Goal: Task Accomplishment & Management: Complete application form

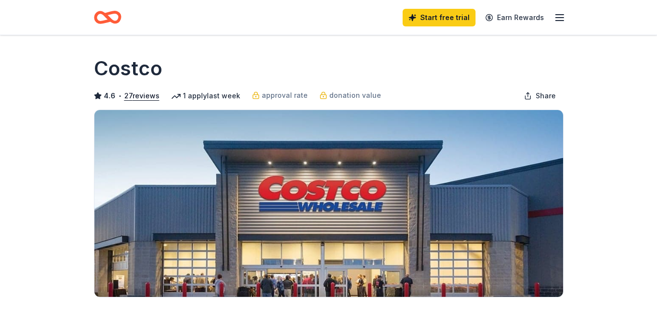
scroll to position [275, 0]
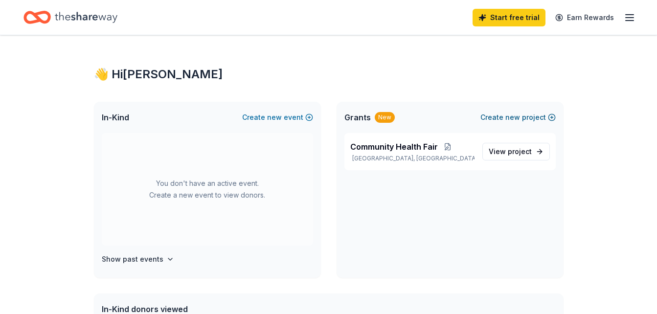
click at [525, 118] on button "Create new project" at bounding box center [518, 118] width 75 height 12
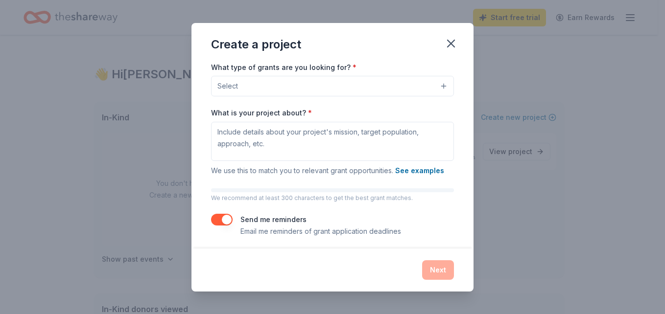
scroll to position [98, 0]
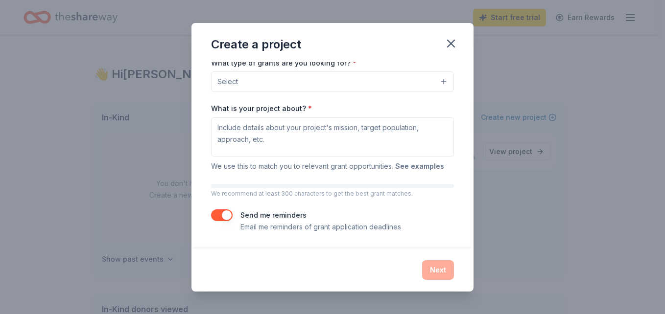
click at [427, 166] on button "See examples" at bounding box center [419, 167] width 49 height 12
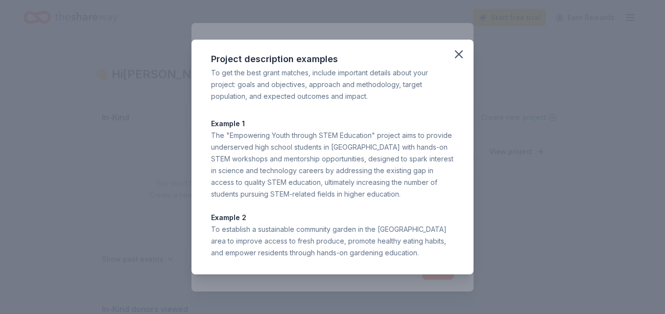
drag, startPoint x: 212, startPoint y: 60, endPoint x: 431, endPoint y: 263, distance: 298.5
click at [431, 263] on div "Project description examples To get the best grant matches, include important d…" at bounding box center [332, 157] width 282 height 235
drag, startPoint x: 431, startPoint y: 263, endPoint x: 390, endPoint y: 236, distance: 49.1
copy div "Project description examples To get the best grant matches, include important d…"
click at [429, 100] on div "To get the best grant matches, include important details about your project: go…" at bounding box center [332, 84] width 243 height 35
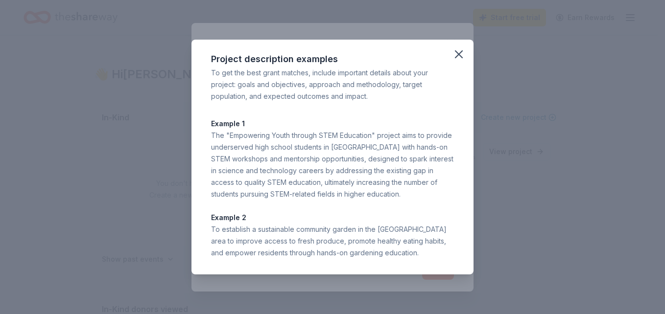
click at [420, 252] on div "To establish a sustainable community garden in the [GEOGRAPHIC_DATA] area to im…" at bounding box center [332, 241] width 243 height 35
click at [457, 53] on icon "button" at bounding box center [459, 54] width 14 height 14
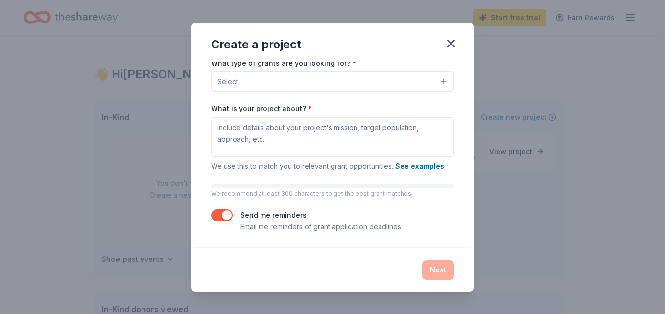
click at [360, 81] on button "Select" at bounding box center [332, 81] width 243 height 21
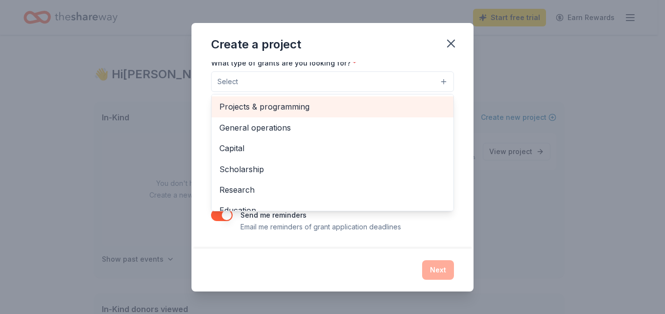
click at [289, 109] on span "Projects & programming" at bounding box center [332, 106] width 226 height 13
click at [289, 112] on span "General operations" at bounding box center [332, 107] width 226 height 13
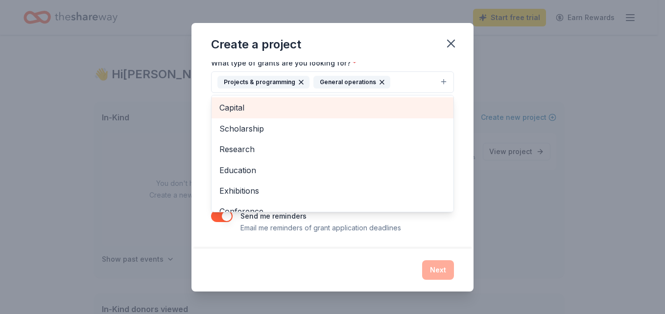
click at [238, 107] on span "Capital" at bounding box center [332, 107] width 226 height 13
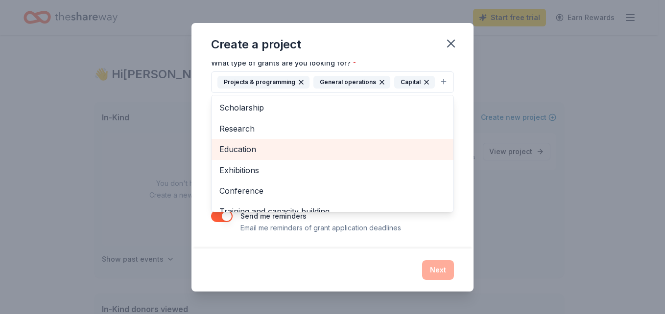
click at [237, 156] on span "Education" at bounding box center [332, 149] width 226 height 13
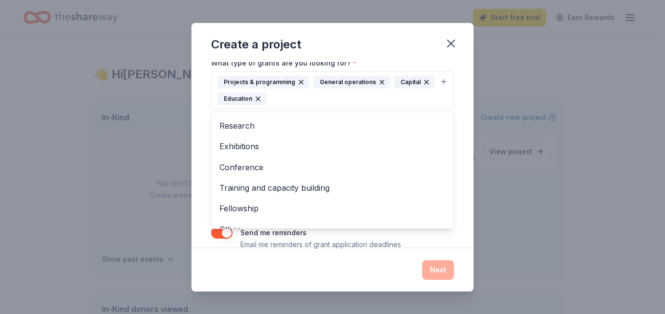
scroll to position [33, 0]
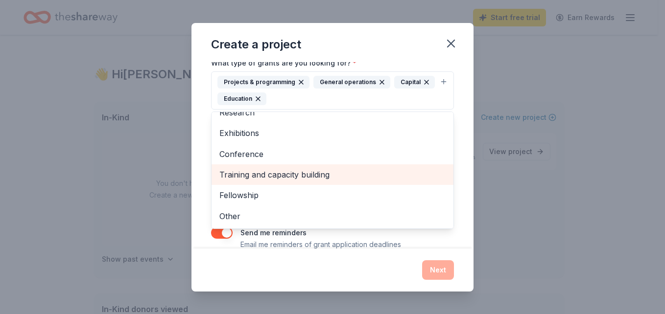
click at [312, 174] on span "Training and capacity building" at bounding box center [332, 174] width 226 height 13
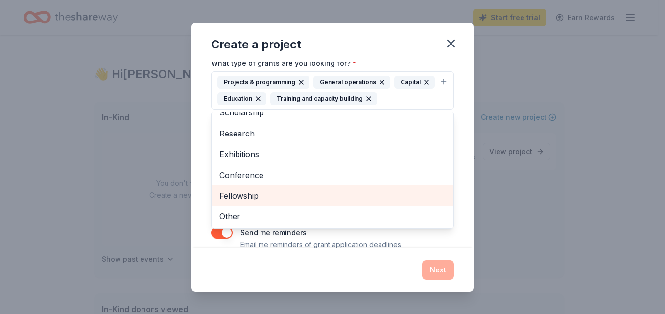
click at [242, 197] on span "Fellowship" at bounding box center [332, 195] width 226 height 13
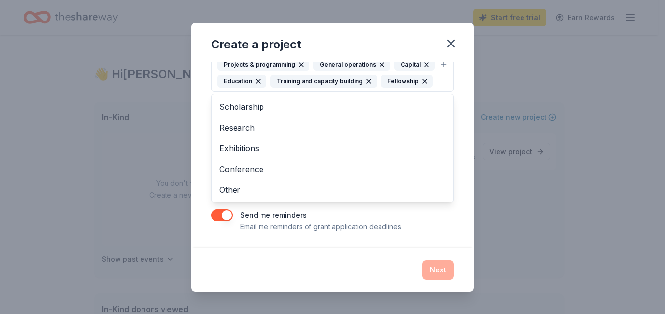
scroll to position [132, 0]
click at [444, 271] on div "Create a project Project name * ZIP code * What type of grants are you looking …" at bounding box center [332, 157] width 282 height 269
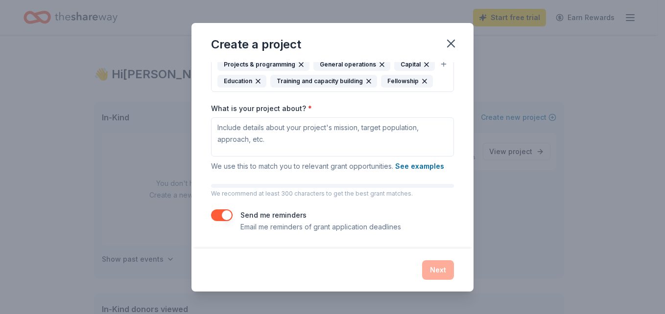
scroll to position [108, 0]
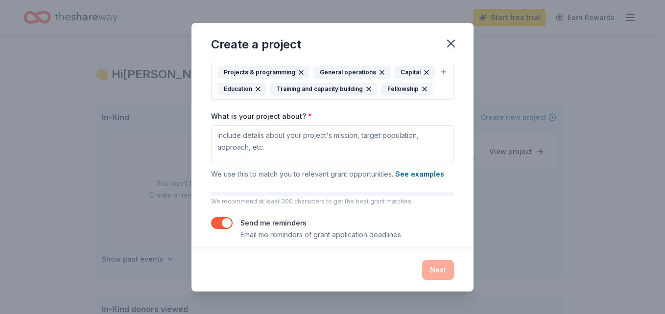
drag, startPoint x: 451, startPoint y: 43, endPoint x: 381, endPoint y: 54, distance: 70.8
click at [451, 43] on icon "button" at bounding box center [450, 43] width 7 height 7
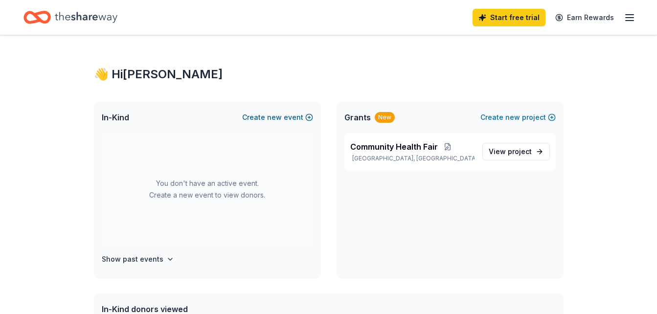
click at [293, 116] on button "Create new event" at bounding box center [277, 118] width 71 height 12
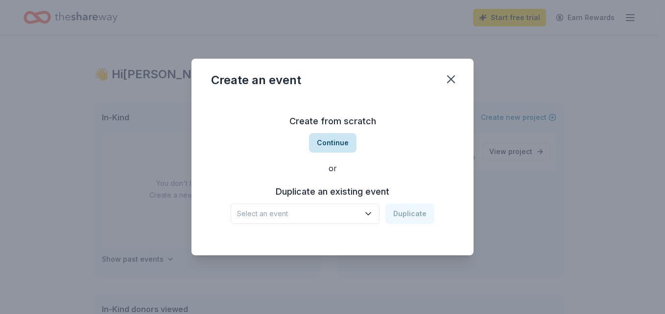
click at [333, 142] on button "Continue" at bounding box center [332, 143] width 47 height 20
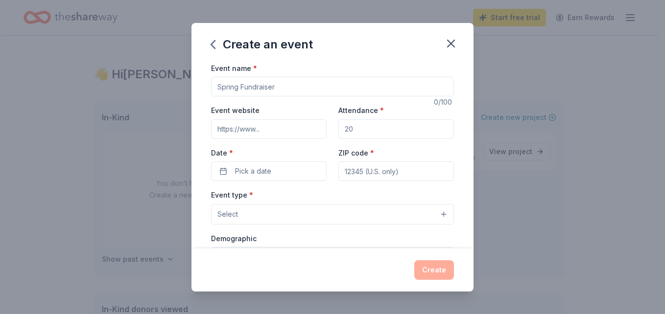
click at [278, 86] on input "Event name *" at bounding box center [332, 87] width 243 height 20
paste input "Volunteer Holiday Party & Recruitment Event"
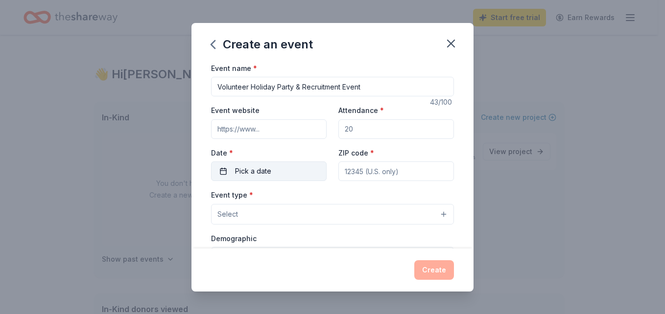
type input "Volunteer Holiday Party & Recruitment Event"
click at [263, 169] on span "Pick a date" at bounding box center [253, 171] width 36 height 12
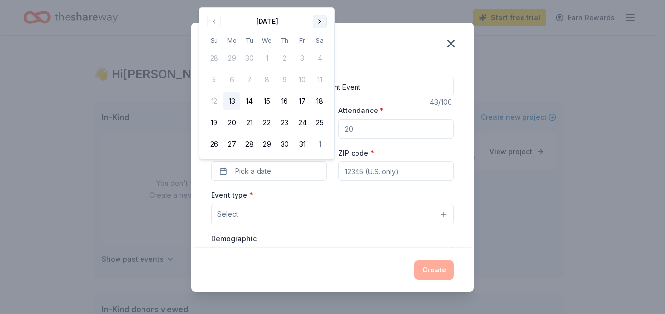
click at [319, 22] on button "Go to next month" at bounding box center [320, 22] width 14 height 14
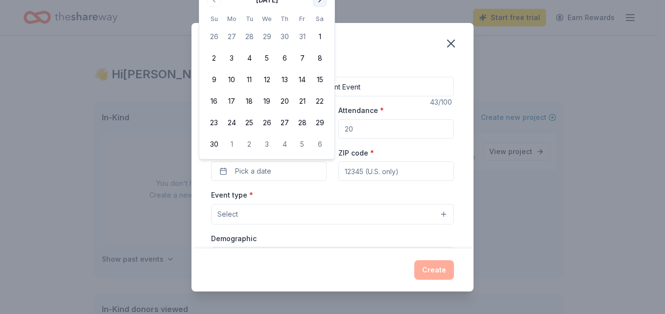
click at [321, 2] on button "Go to next month" at bounding box center [320, 0] width 14 height 14
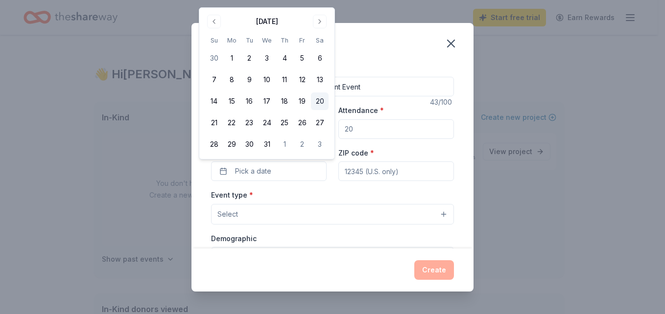
click at [320, 100] on button "20" at bounding box center [320, 101] width 18 height 18
click at [392, 156] on div "ZIP code *" at bounding box center [395, 164] width 115 height 35
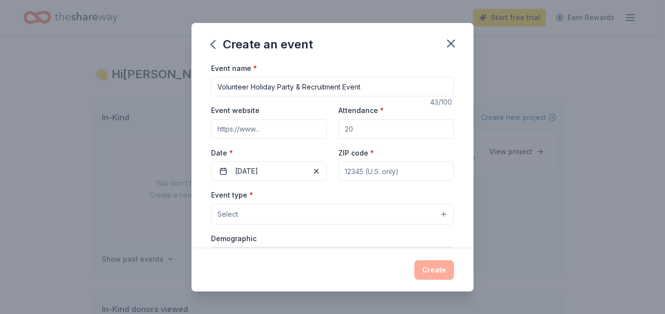
click at [373, 150] on div "ZIP code *" at bounding box center [395, 164] width 115 height 35
click at [370, 173] on input "ZIP code *" at bounding box center [395, 172] width 115 height 20
type input "77033"
click at [258, 212] on button "Select" at bounding box center [332, 214] width 243 height 21
click at [250, 215] on button "Select" at bounding box center [332, 214] width 243 height 21
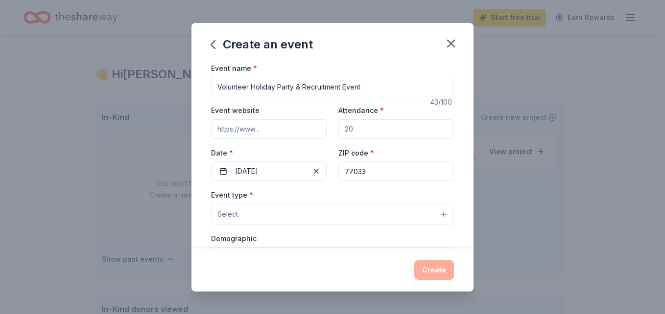
click at [437, 214] on button "Select" at bounding box center [332, 214] width 243 height 21
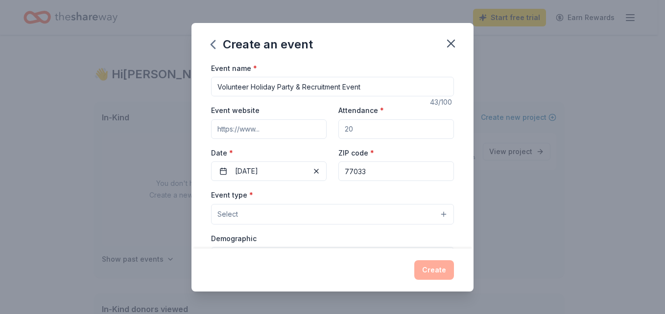
click at [437, 214] on button "Select" at bounding box center [332, 214] width 243 height 21
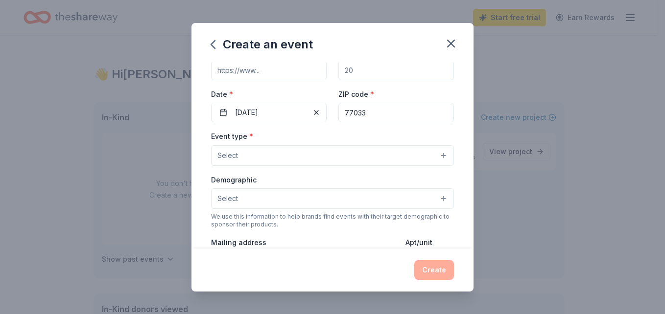
scroll to position [78, 0]
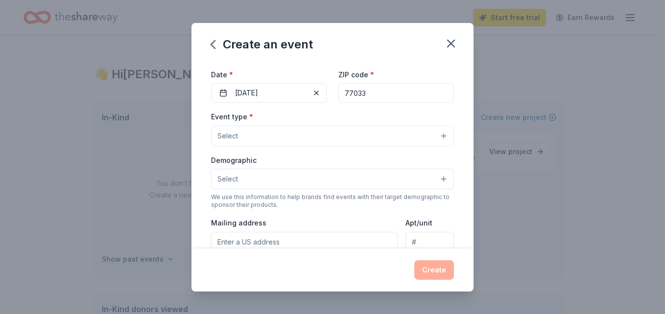
click at [436, 179] on button "Select" at bounding box center [332, 179] width 243 height 21
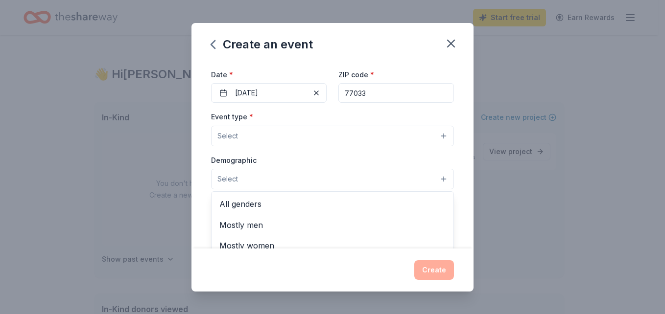
drag, startPoint x: 443, startPoint y: 254, endPoint x: 443, endPoint y: 249, distance: 5.4
click at [443, 249] on div "Create an event Event name * Volunteer Holiday Party & Recruitment Event 43 /10…" at bounding box center [332, 157] width 282 height 269
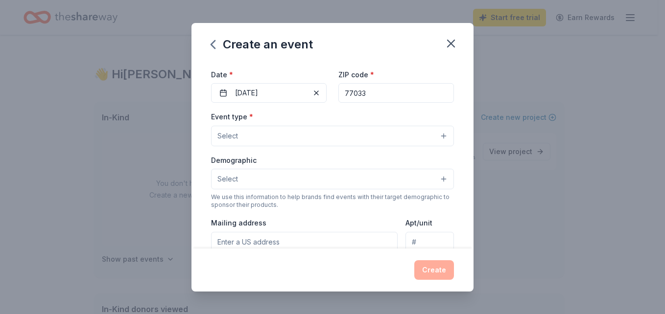
click at [435, 188] on button "Select" at bounding box center [332, 179] width 243 height 21
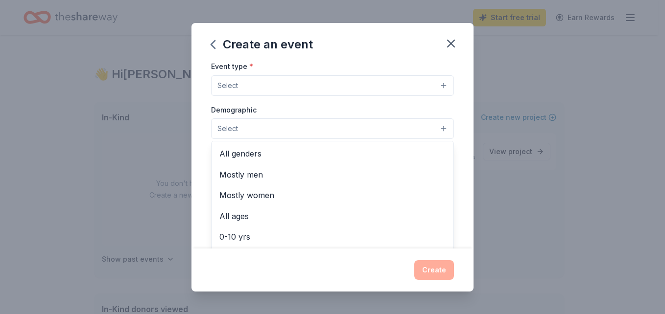
scroll to position [137, 0]
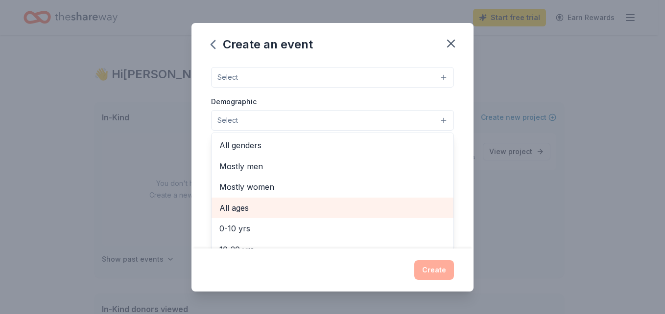
click at [239, 208] on span "All ages" at bounding box center [332, 208] width 226 height 13
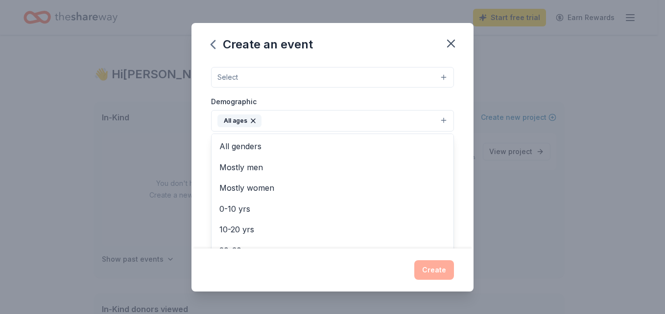
click at [434, 77] on div "Event type * Select Demographic All ages All genders Mostly men Mostly women 0-…" at bounding box center [332, 155] width 243 height 207
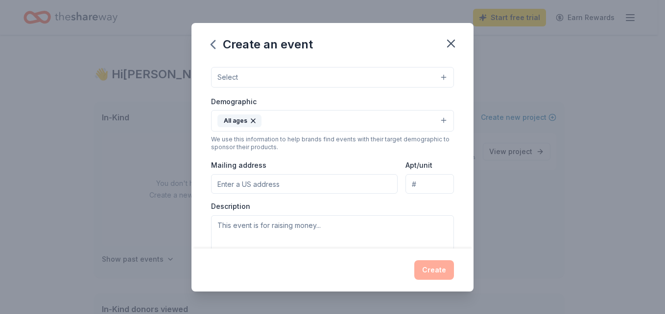
click at [287, 181] on input "Mailing address" at bounding box center [304, 184] width 186 height 20
type input "[STREET_ADDRESS][PERSON_NAME]"
click at [320, 226] on textarea at bounding box center [332, 237] width 243 height 44
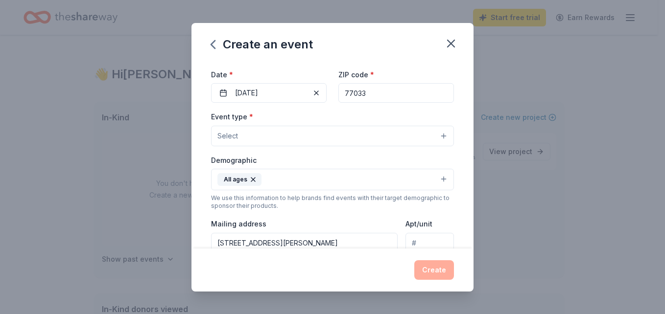
scroll to position [59, 0]
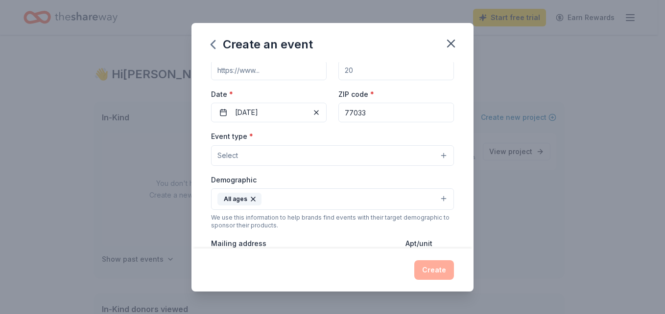
click at [436, 154] on button "Select" at bounding box center [332, 155] width 243 height 21
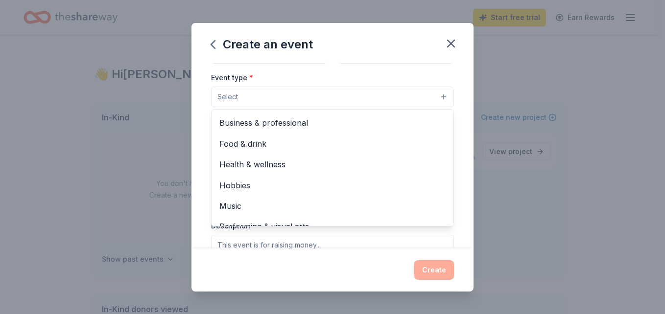
scroll to position [33, 0]
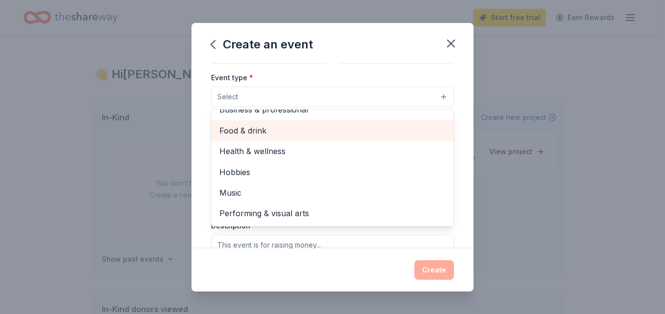
click at [260, 132] on span "Food & drink" at bounding box center [332, 130] width 226 height 13
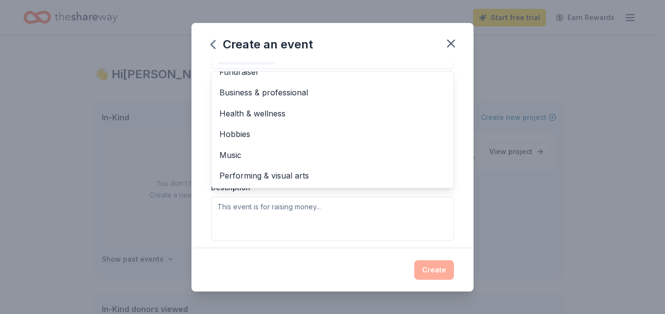
scroll to position [176, 0]
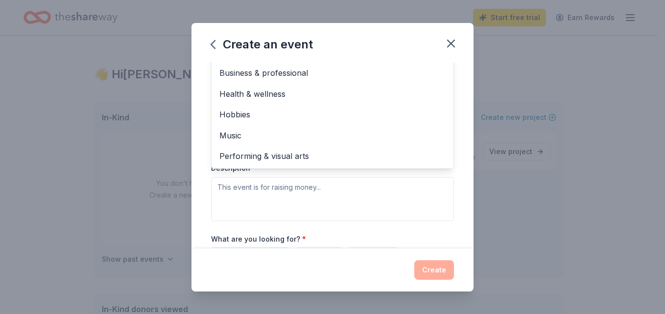
click at [221, 185] on div "Event type * Food & drink Fundraiser Business & professional Health & wellness …" at bounding box center [332, 117] width 243 height 208
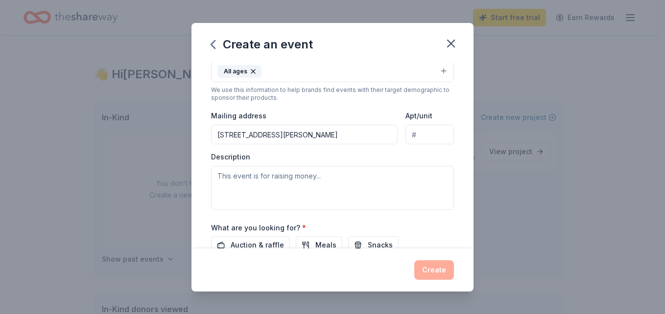
scroll to position [197, 0]
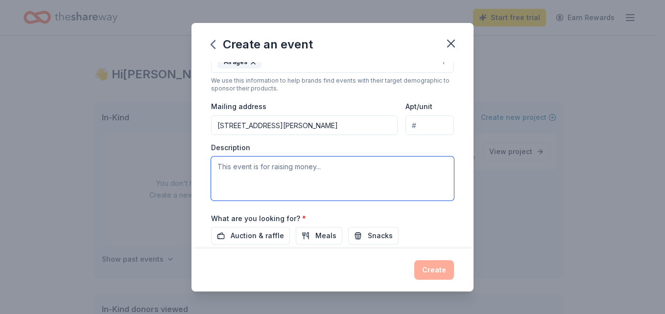
click at [216, 168] on textarea at bounding box center [332, 179] width 243 height 44
paste textarea "Grace Community Center, Inc. will host a Volunteer Holiday Party & Recruitment …"
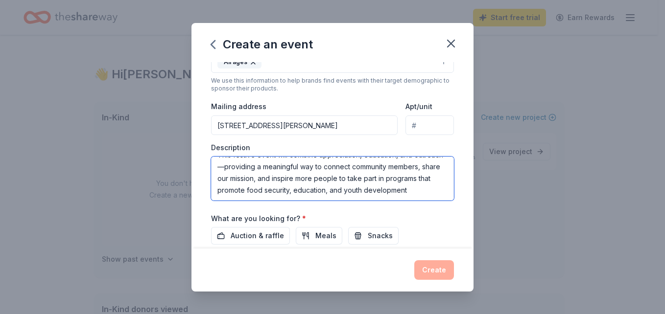
scroll to position [78, 0]
type textarea "Grace Community Center, Inc. will host a Volunteer Holiday Party & Recruitment …"
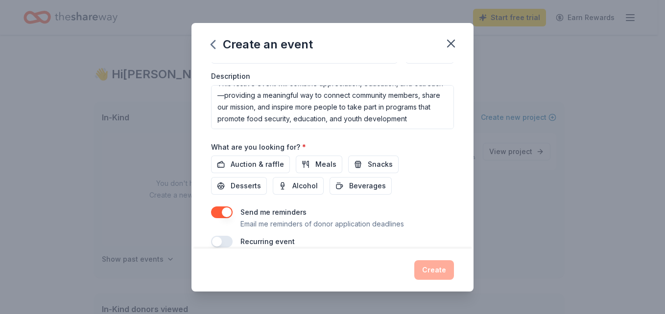
scroll to position [275, 0]
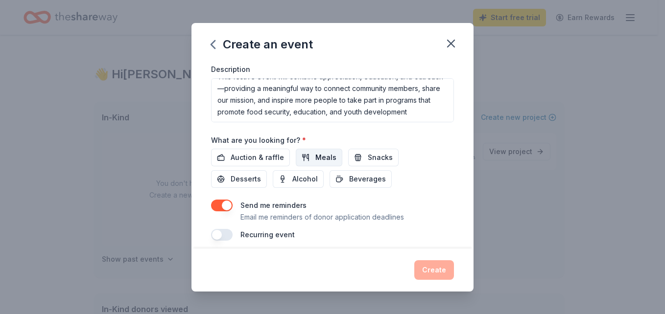
click at [324, 157] on span "Meals" at bounding box center [325, 158] width 21 height 12
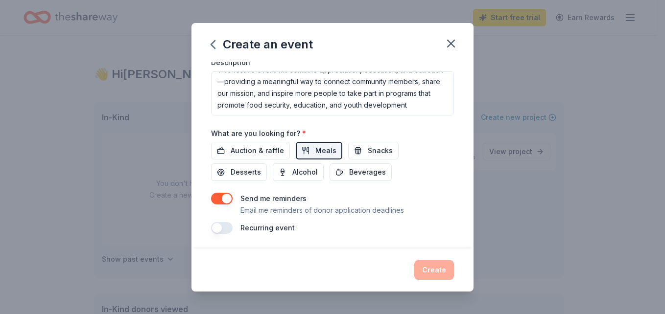
scroll to position [283, 0]
click at [429, 272] on div "Create" at bounding box center [332, 270] width 243 height 20
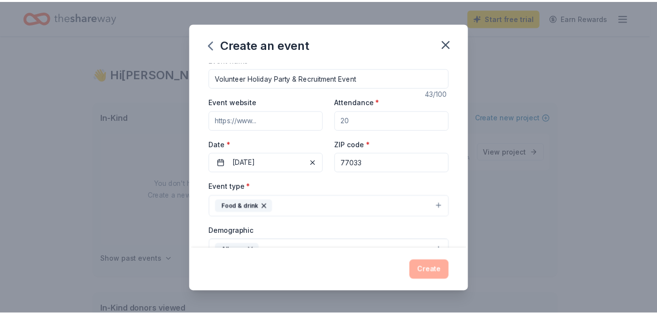
scroll to position [0, 0]
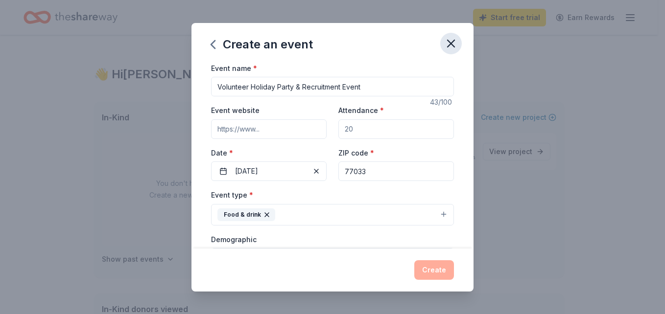
click at [453, 42] on icon "button" at bounding box center [450, 43] width 7 height 7
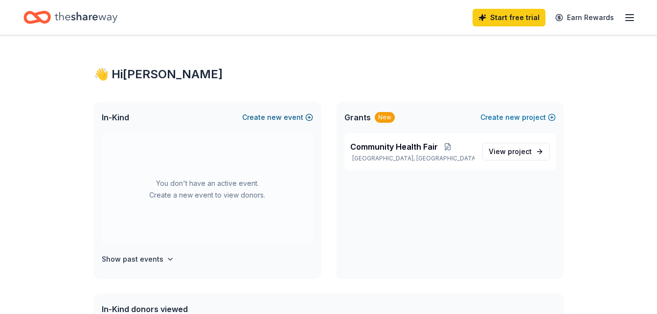
click at [291, 117] on button "Create new event" at bounding box center [277, 118] width 71 height 12
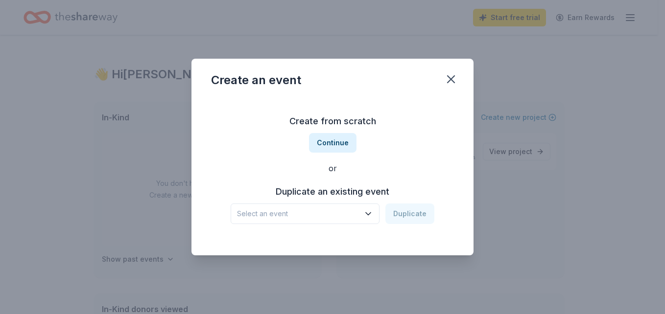
click at [370, 215] on icon "button" at bounding box center [368, 214] width 5 height 2
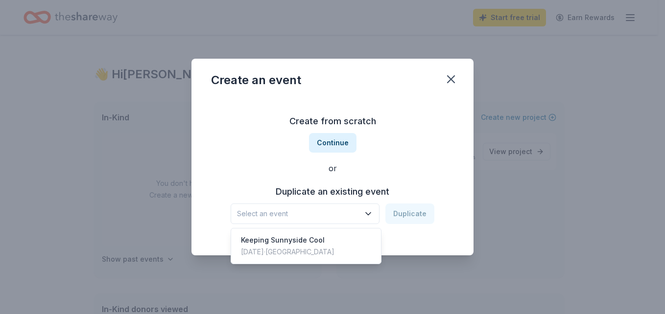
click at [449, 143] on div "Create from scratch Continue or Duplicate an existing event Select an event Dup…" at bounding box center [332, 169] width 243 height 142
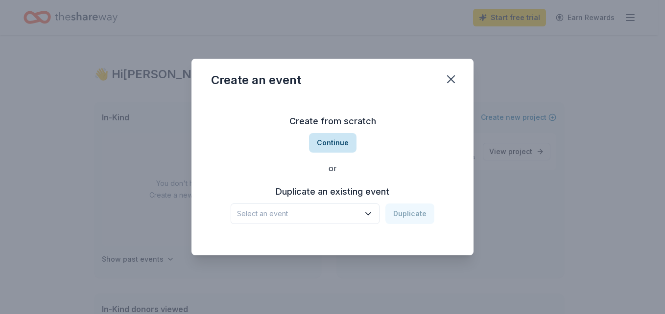
click at [323, 143] on button "Continue" at bounding box center [332, 143] width 47 height 20
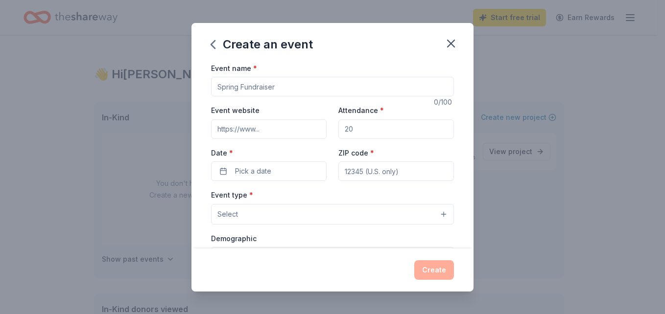
click at [286, 86] on input "Event name *" at bounding box center [332, 87] width 243 height 20
click at [435, 215] on button "Select" at bounding box center [332, 214] width 243 height 21
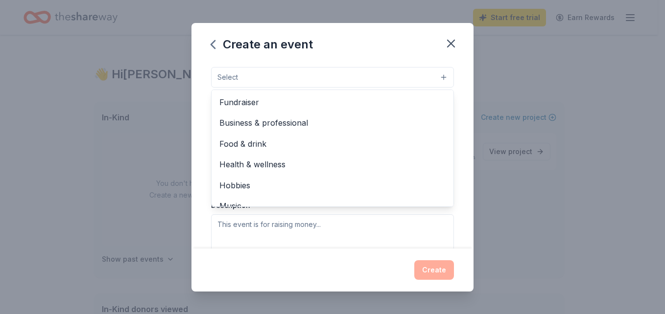
scroll to position [157, 0]
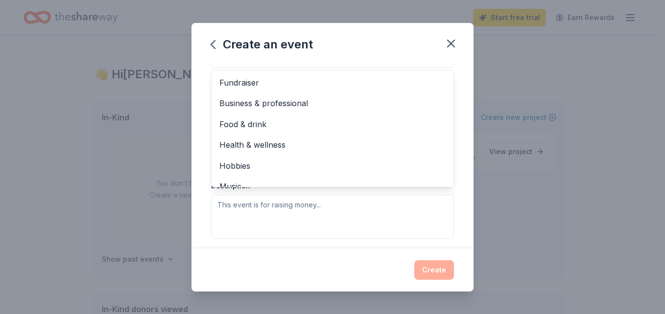
click at [450, 43] on div "Create an event Event name * 0 /100 Event website Attendance * Date * Pick a da…" at bounding box center [332, 157] width 282 height 269
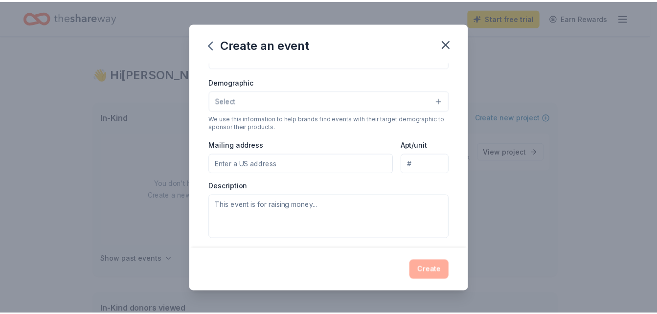
scroll to position [142, 0]
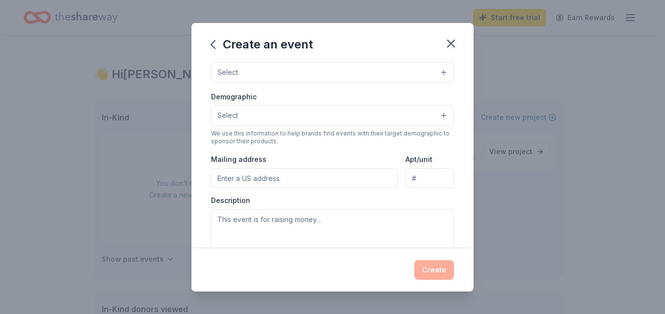
click at [450, 43] on icon "button" at bounding box center [450, 43] width 7 height 7
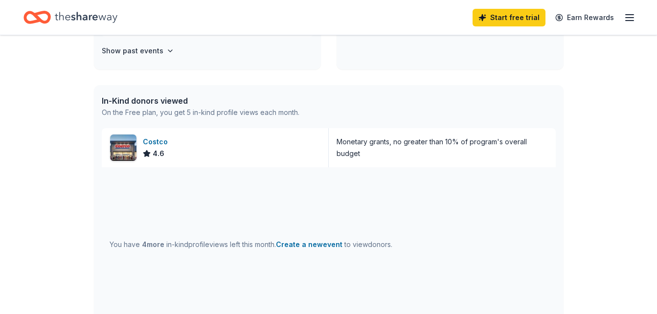
scroll to position [215, 0]
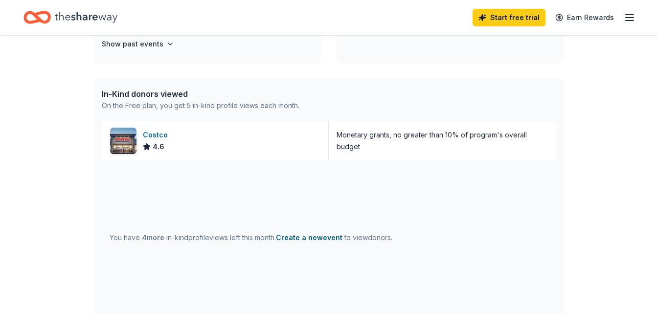
click at [295, 238] on button "Create a new event" at bounding box center [309, 238] width 67 height 12
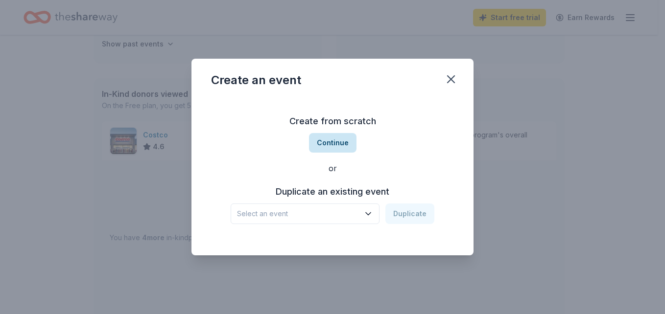
click at [337, 139] on button "Continue" at bounding box center [332, 143] width 47 height 20
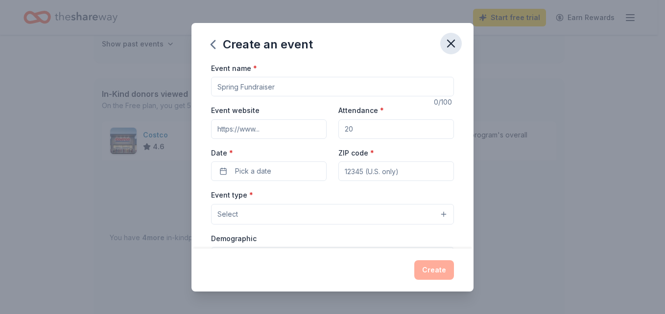
click at [452, 41] on icon "button" at bounding box center [450, 43] width 7 height 7
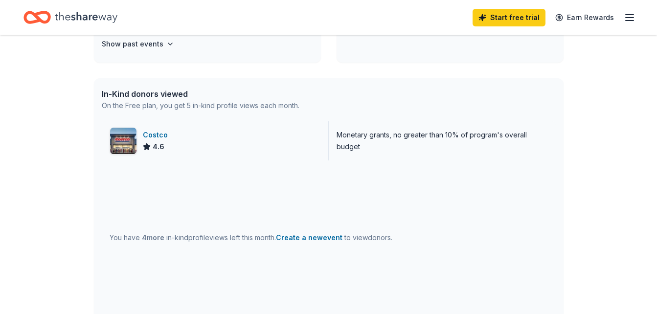
click at [159, 139] on div "Costco" at bounding box center [157, 135] width 29 height 12
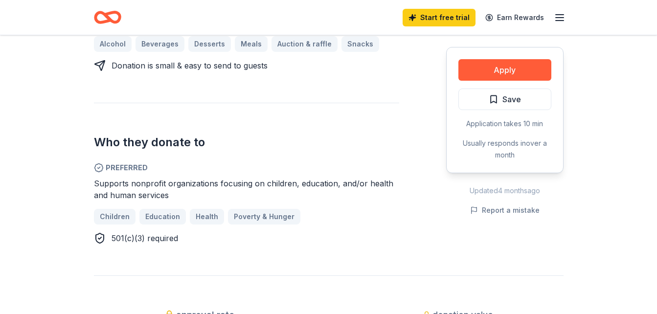
scroll to position [470, 0]
